Goal: Task Accomplishment & Management: Use online tool/utility

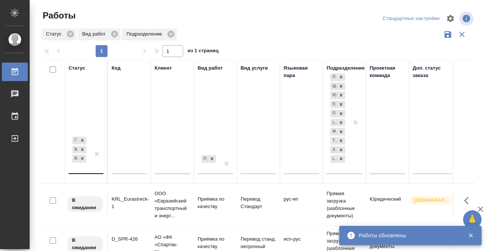
click at [79, 169] on div "Готов к работе В работе В ожидании" at bounding box center [79, 154] width 21 height 38
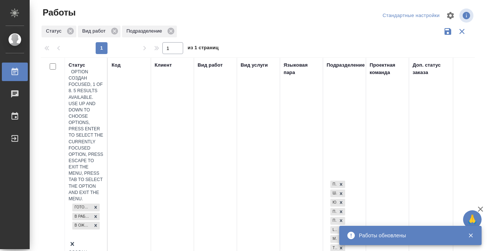
scroll to position [4, 0]
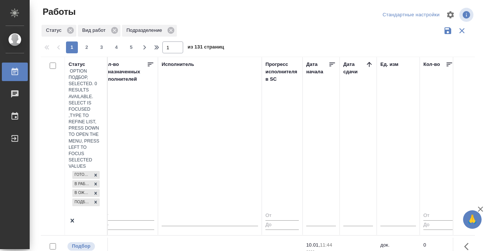
scroll to position [1, 443]
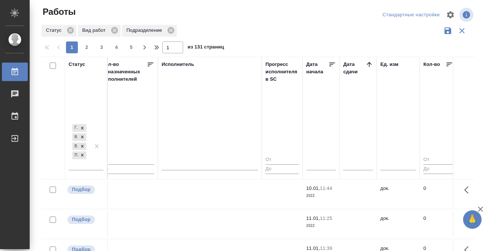
click at [368, 63] on icon at bounding box center [368, 64] width 7 height 7
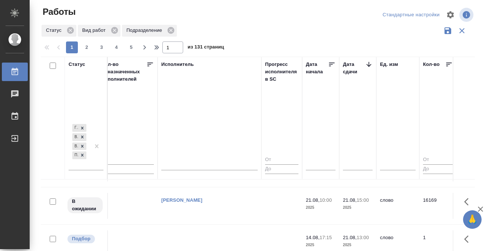
scroll to position [377, 443]
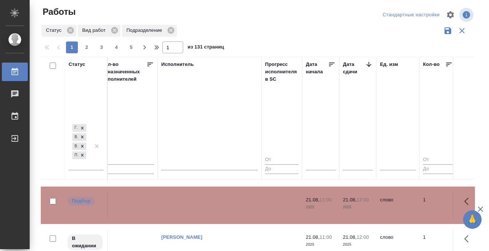
scroll to position [562, 443]
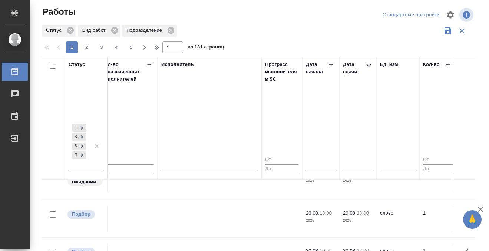
click at [190, 205] on tr "Подбор T_FL-25908 Физическое лицо (Таганка) Приёмка по качеству Перевод Стандар…" at bounding box center [379, 218] width 1563 height 37
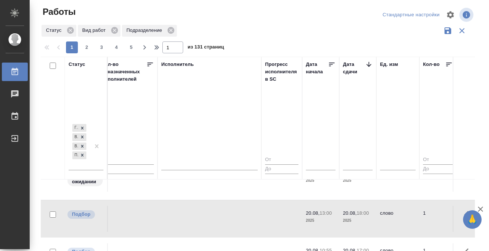
scroll to position [575, 443]
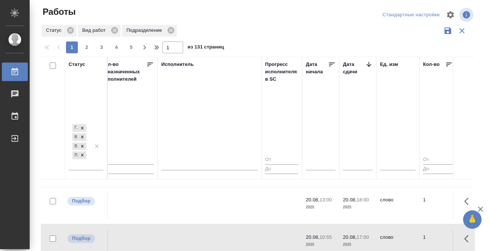
scroll to position [621, 443]
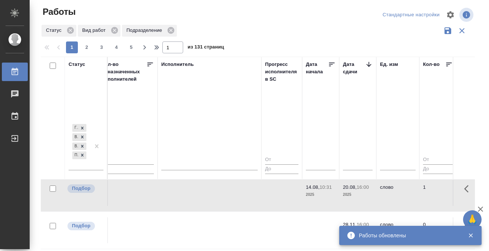
click at [14, 74] on div "Работы" at bounding box center [5, 71] width 19 height 11
click at [15, 72] on icon at bounding box center [14, 71] width 7 height 7
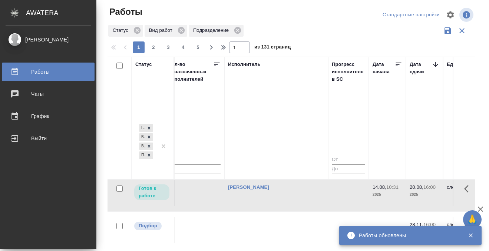
click at [17, 72] on icon at bounding box center [14, 71] width 9 height 9
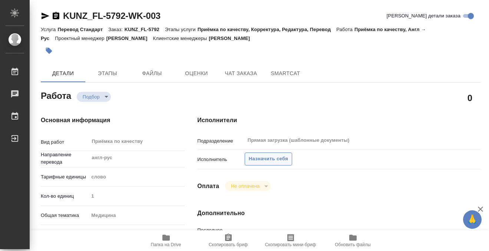
click at [254, 159] on span "Назначить себя" at bounding box center [268, 159] width 39 height 9
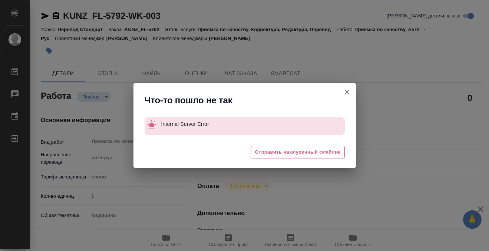
click at [348, 91] on icon "button" at bounding box center [346, 92] width 5 height 5
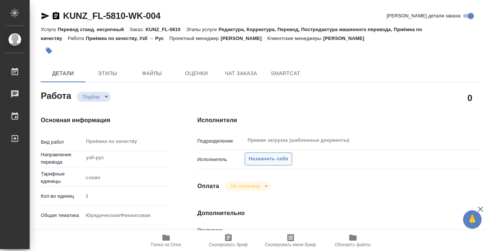
click at [260, 163] on button "Назначить себя" at bounding box center [268, 159] width 47 height 13
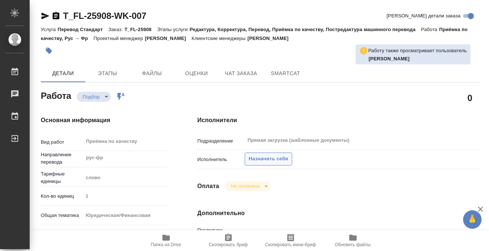
click at [272, 162] on span "Назначить себя" at bounding box center [268, 159] width 39 height 9
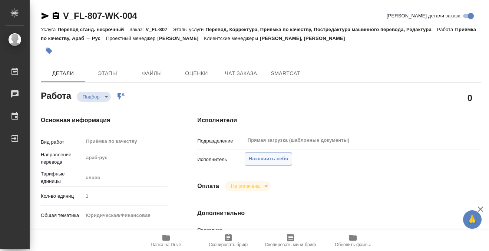
click at [264, 158] on span "Назначить себя" at bounding box center [268, 159] width 39 height 9
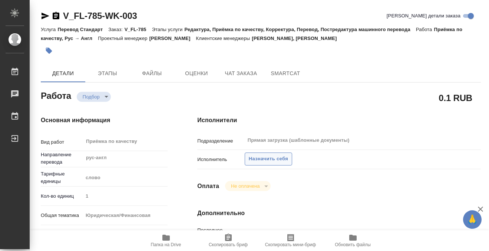
click at [257, 156] on span "Назначить себя" at bounding box center [268, 159] width 39 height 9
